Goal: Task Accomplishment & Management: Complete application form

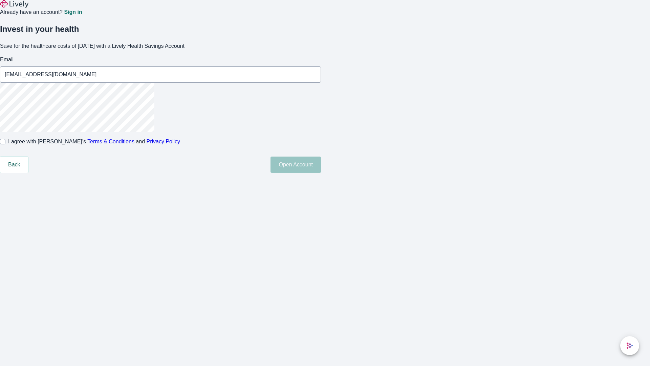
click at [5, 144] on input "I agree with Lively’s Terms & Conditions and Privacy Policy" at bounding box center [2, 141] width 5 height 5
checkbox input "true"
click at [321, 173] on button "Open Account" at bounding box center [296, 164] width 50 height 16
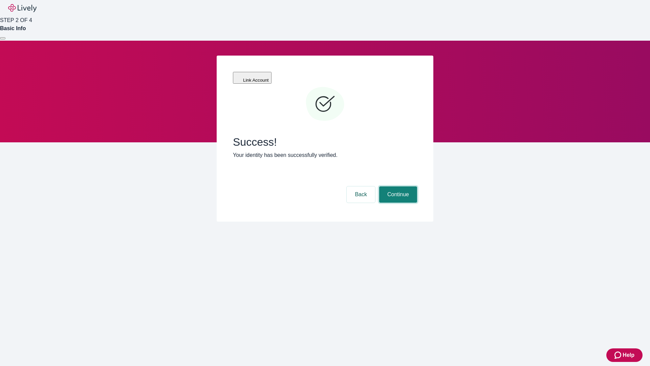
click at [397, 186] on button "Continue" at bounding box center [398, 194] width 38 height 16
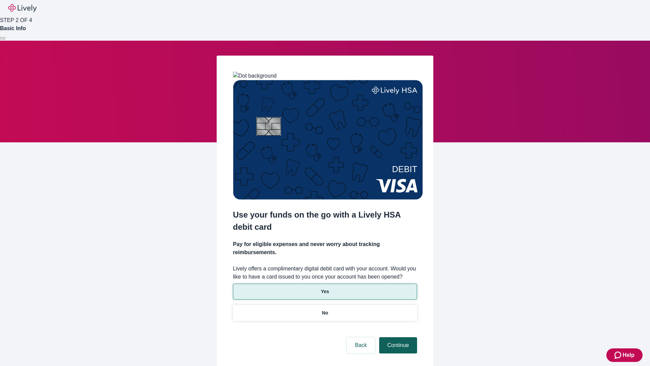
click at [325, 288] on p "Yes" at bounding box center [325, 291] width 8 height 7
click at [397, 337] on button "Continue" at bounding box center [398, 345] width 38 height 16
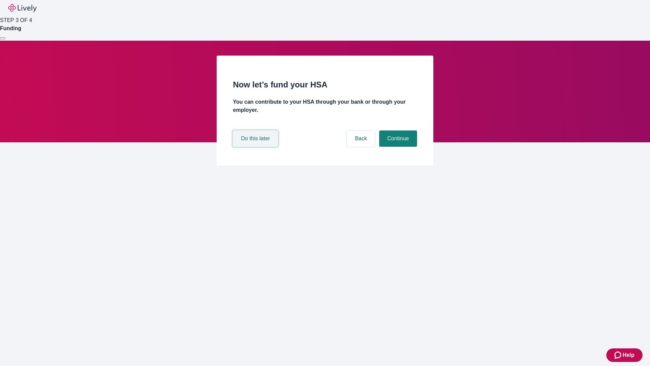
click at [256, 147] on button "Do this later" at bounding box center [255, 138] width 45 height 16
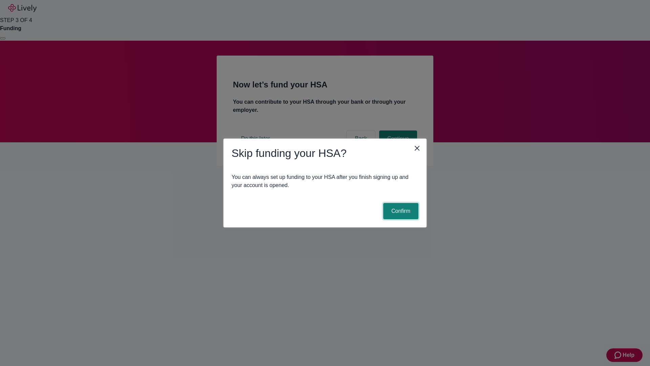
click at [400, 211] on button "Confirm" at bounding box center [400, 211] width 35 height 16
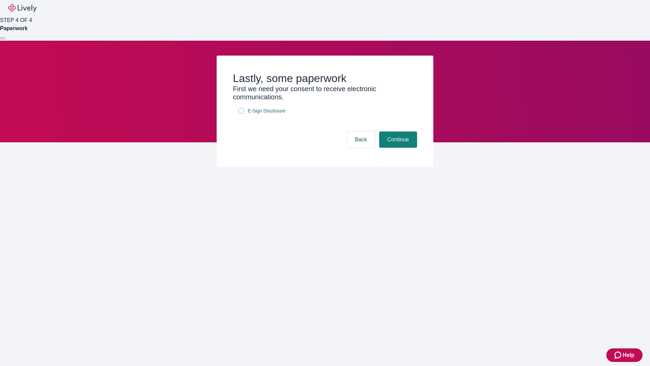
click at [241, 113] on input "E-Sign Disclosure" at bounding box center [240, 110] width 5 height 5
checkbox input "true"
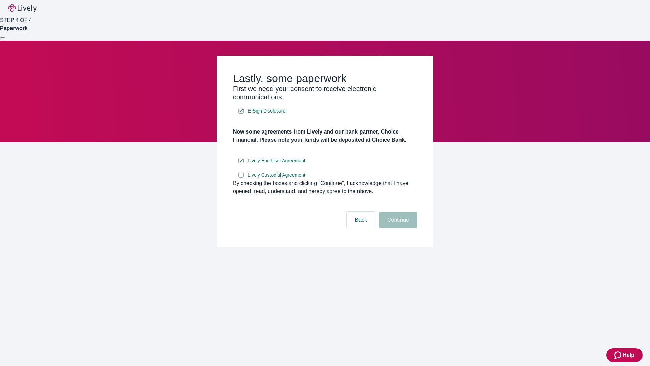
click at [241, 177] on input "Lively Custodial Agreement" at bounding box center [240, 174] width 5 height 5
checkbox input "true"
click at [397, 228] on button "Continue" at bounding box center [398, 220] width 38 height 16
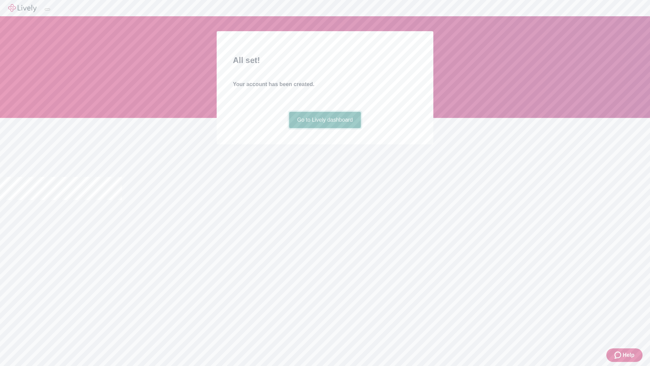
click at [325, 128] on link "Go to Lively dashboard" at bounding box center [325, 120] width 72 height 16
